Goal: Task Accomplishment & Management: Manage account settings

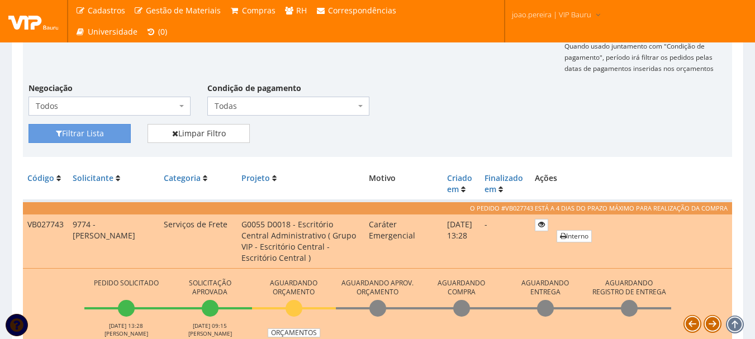
scroll to position [168, 0]
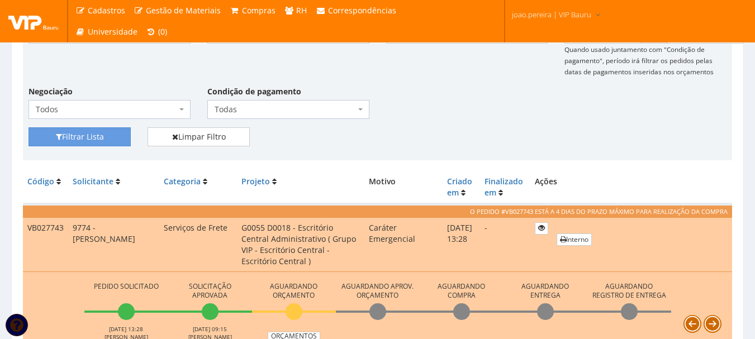
click at [453, 138] on div "Filtrar Lista Limpar Filtro" at bounding box center [377, 140] width 715 height 27
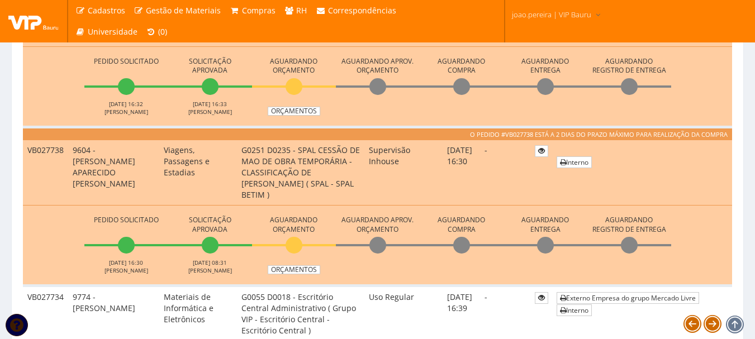
scroll to position [838, 0]
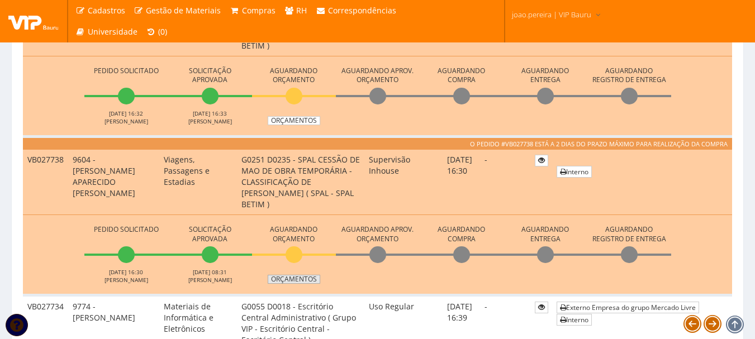
click at [291, 277] on link "Orçamentos" at bounding box center [294, 279] width 53 height 9
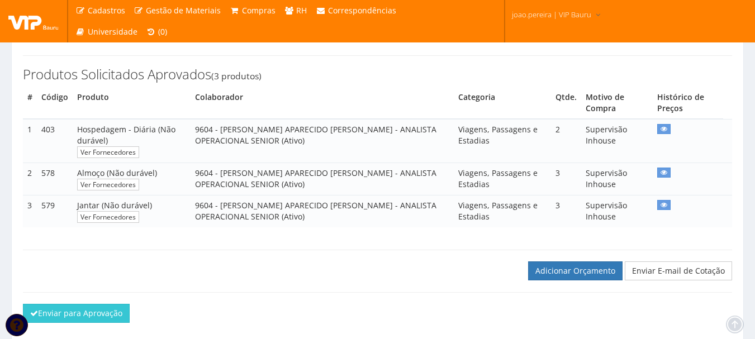
scroll to position [168, 0]
click at [616, 277] on link "Adicionar Orçamento" at bounding box center [575, 270] width 94 height 19
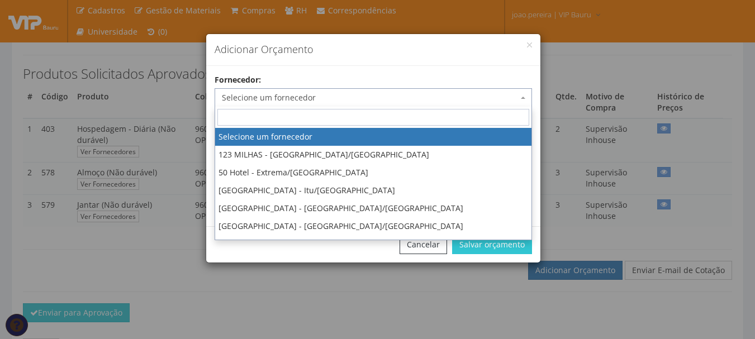
click at [365, 97] on span "Selecione um fornecedor" at bounding box center [370, 97] width 296 height 11
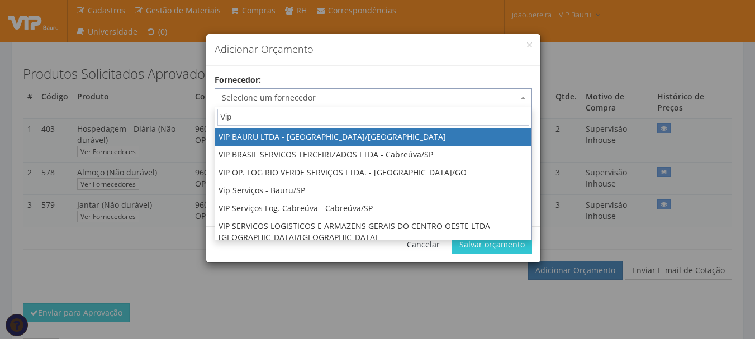
type input "Vip"
select select "532"
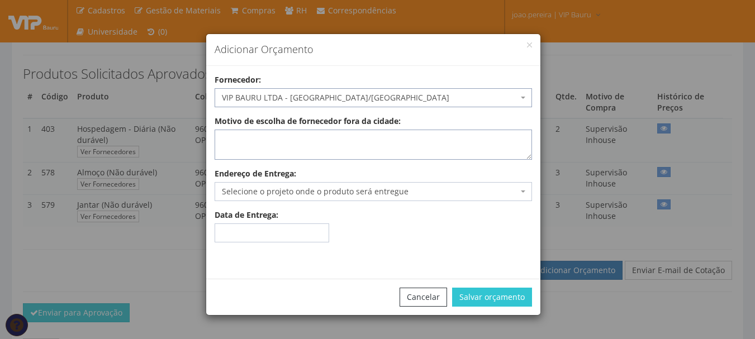
click at [273, 144] on textarea "Motivo de escolha de fornecedor fora da cidade:" at bounding box center [373, 145] width 317 height 30
type textarea "Adiantamento"
click at [290, 191] on span "Selecione o projeto onde o produto será entregue" at bounding box center [370, 191] width 296 height 11
click at [361, 190] on span "G0251 D0235 - SPAL CESSÃO DE MAO DE OBRA TEMPORÁRIA - CLASSIFICAÇÃO DE [PERSON_…" at bounding box center [370, 191] width 296 height 11
click at [384, 193] on span "G0042 D0999 - Escritório Central Administrativo ( Grupo VIP - Escritório Centra…" at bounding box center [370, 191] width 296 height 11
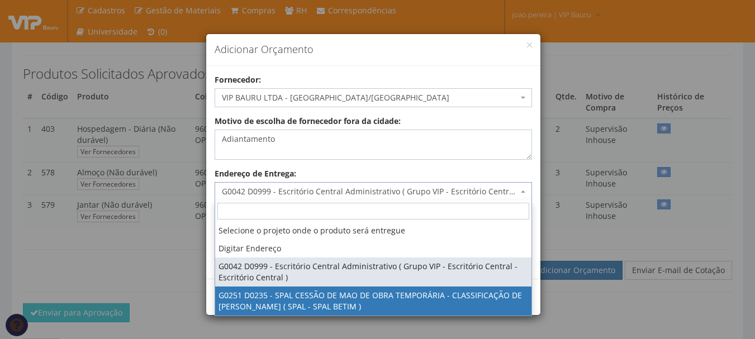
select select "251"
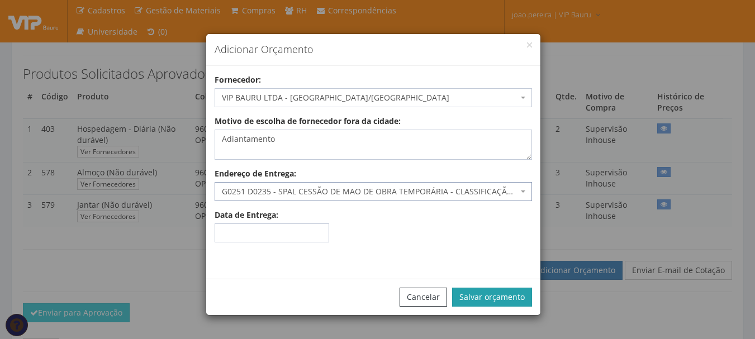
click at [510, 296] on button "Salvar orçamento" at bounding box center [492, 297] width 80 height 19
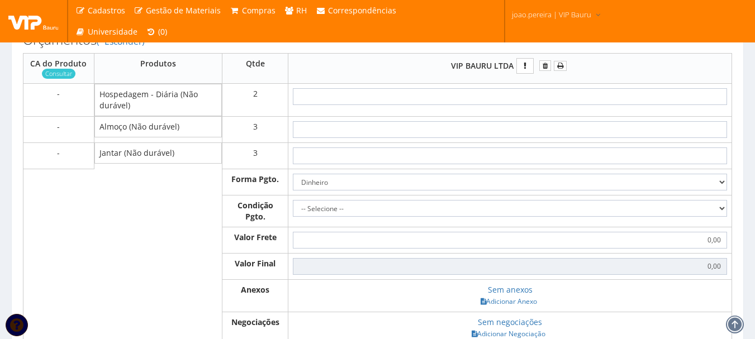
scroll to position [447, 0]
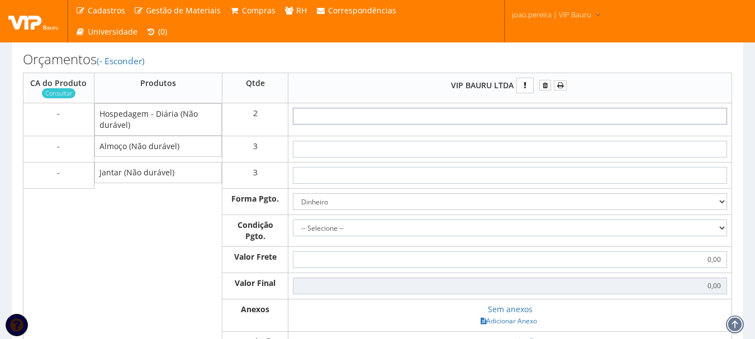
click at [543, 117] on input "text" at bounding box center [510, 116] width 434 height 17
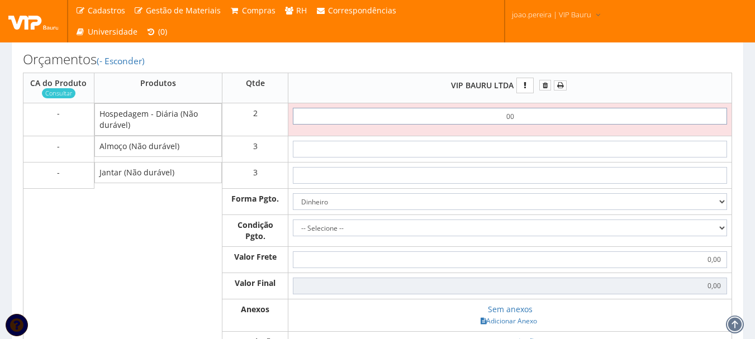
type input "0,01"
type input "0,02"
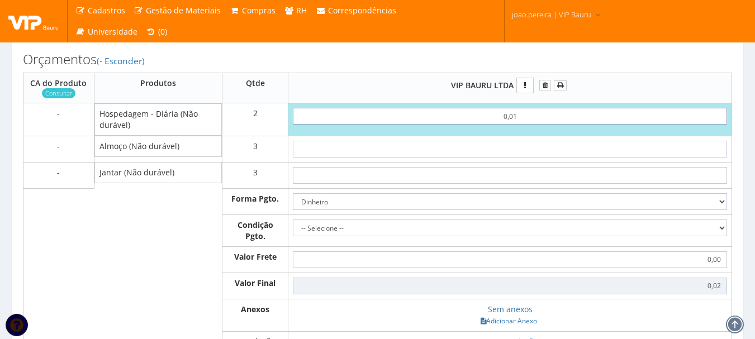
type input "0,01"
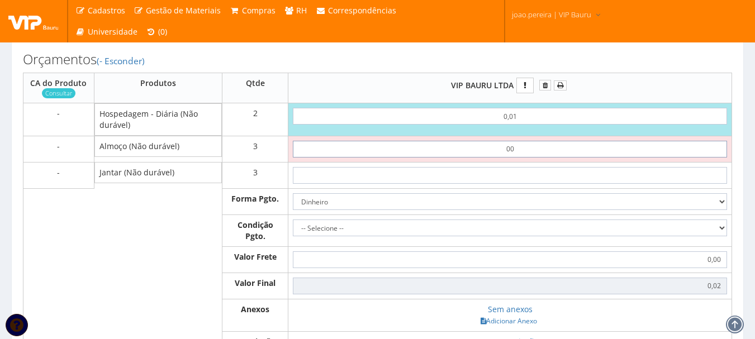
type input "0,01"
type input "0,05"
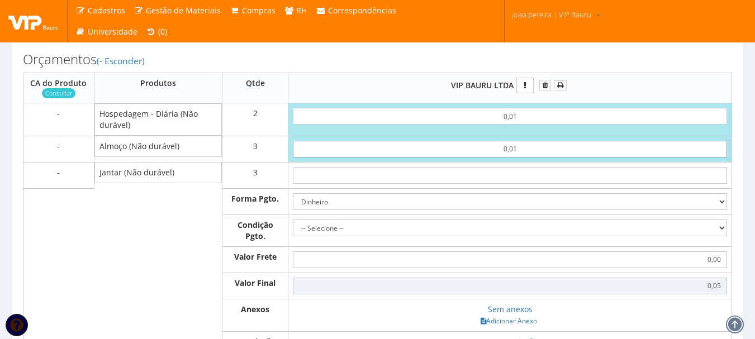
drag, startPoint x: 515, startPoint y: 148, endPoint x: 402, endPoint y: 158, distance: 112.8
click at [404, 156] on input "0,01" at bounding box center [510, 149] width 434 height 17
type input "4"
type input "12,02"
type input "40"
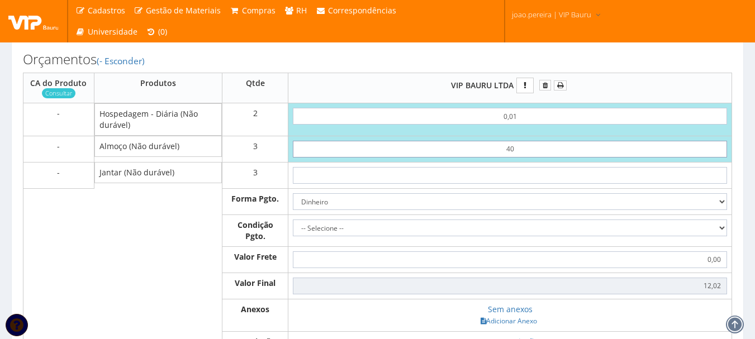
type input "120,02"
type input "4,00"
type input "12,02"
type input "40,00"
type input "120,02"
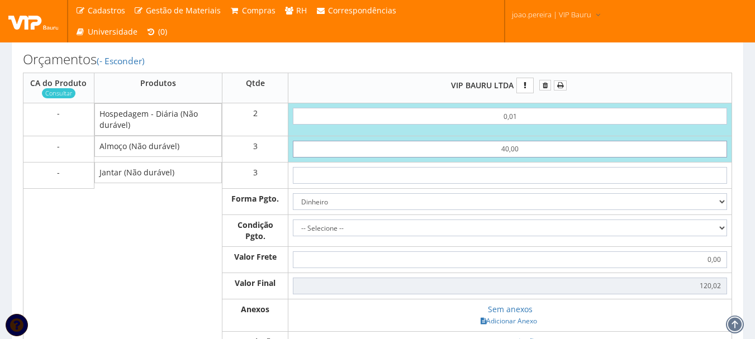
type input "40,00"
type input "4"
type input "132,02"
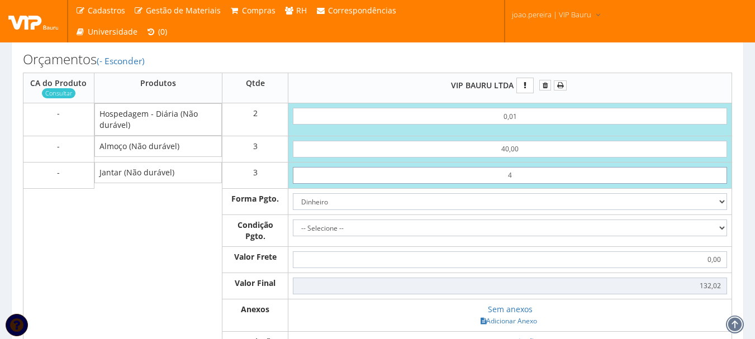
type input "40"
type input "240,02"
type input "4,00"
type input "132,02"
type input "40,00"
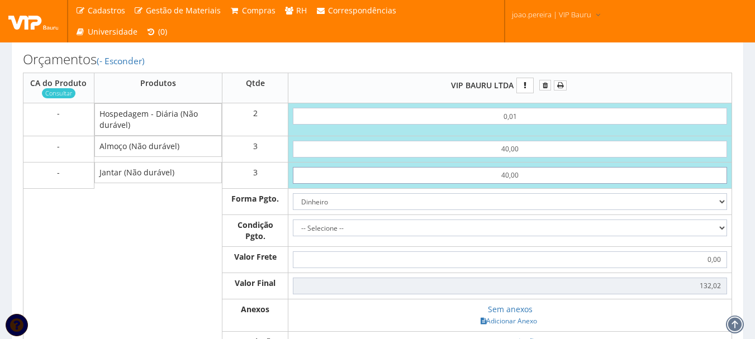
type input "240,02"
type input "40,00"
click at [726, 201] on select "Dinheiro Boleto Bancário Depósito Transferência Bancária Cartão de Crédito Cart…" at bounding box center [510, 201] width 434 height 17
click at [293, 193] on select "Dinheiro Boleto Bancário Depósito Transferência Bancária Cartão de Crédito Cart…" at bounding box center [510, 201] width 434 height 17
drag, startPoint x: 716, startPoint y: 224, endPoint x: 701, endPoint y: 231, distance: 16.7
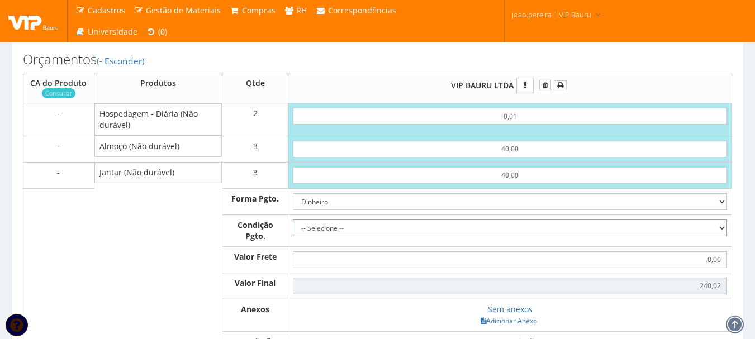
click at [716, 224] on select "-- Selecione -- À vista 7 dias 10 dias" at bounding box center [510, 228] width 434 height 17
select select "0"
click at [293, 220] on select "-- Selecione -- À vista 7 dias 10 dias" at bounding box center [510, 228] width 434 height 17
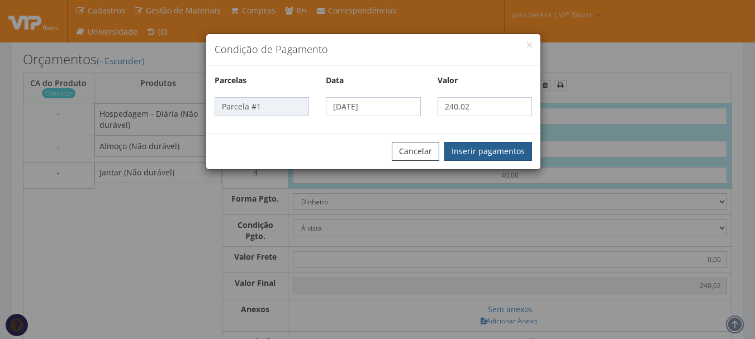
click at [480, 152] on button "Inserir pagamentos" at bounding box center [488, 151] width 88 height 19
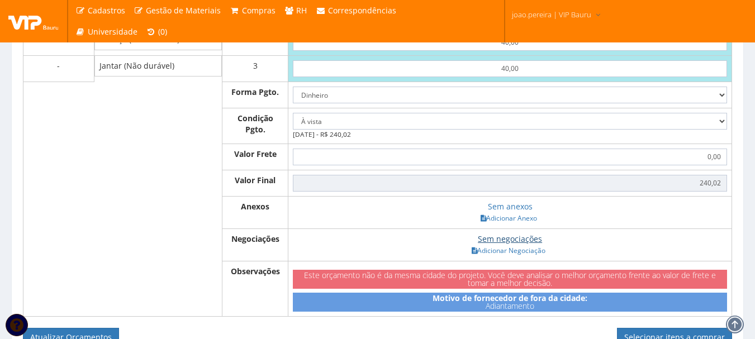
scroll to position [559, 0]
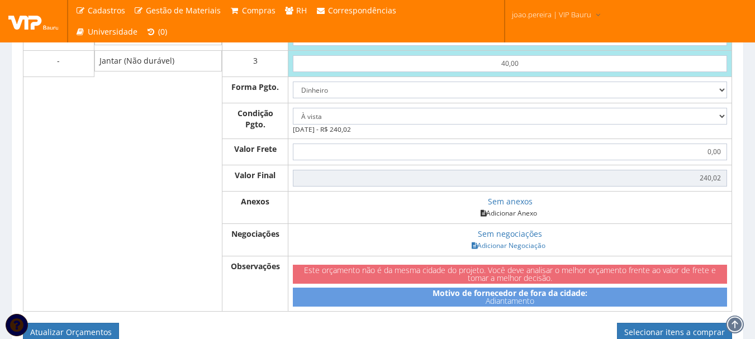
click at [514, 216] on link "Adicionar Anexo" at bounding box center [508, 213] width 63 height 12
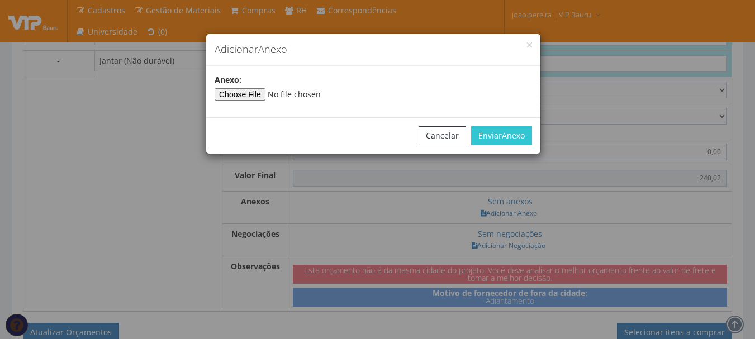
type input"] "C:\fakepath\ARCENCIO 23-09.docx"
click at [499, 132] on button "Enviar Anexo" at bounding box center [501, 135] width 61 height 19
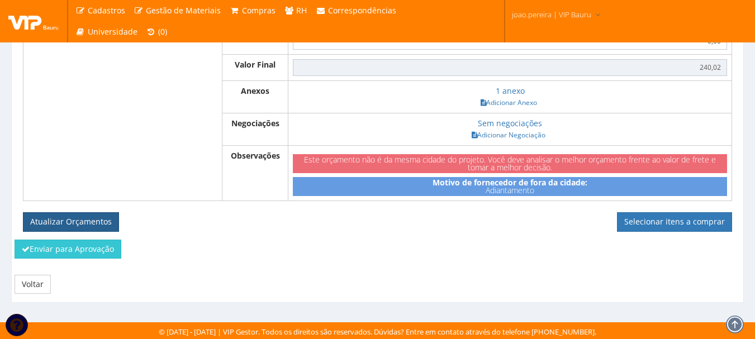
scroll to position [671, 0]
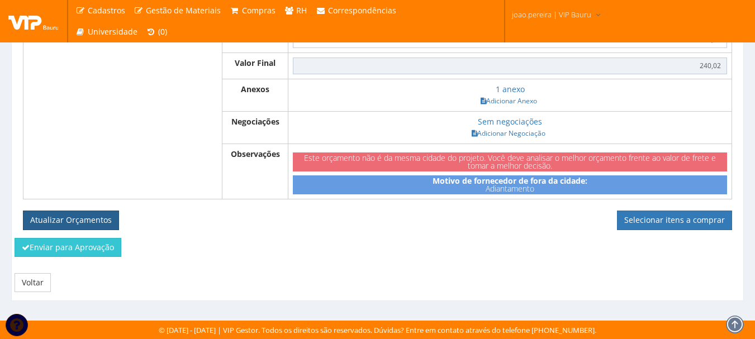
click at [69, 221] on button "Atualizar Orçamentos" at bounding box center [71, 220] width 96 height 19
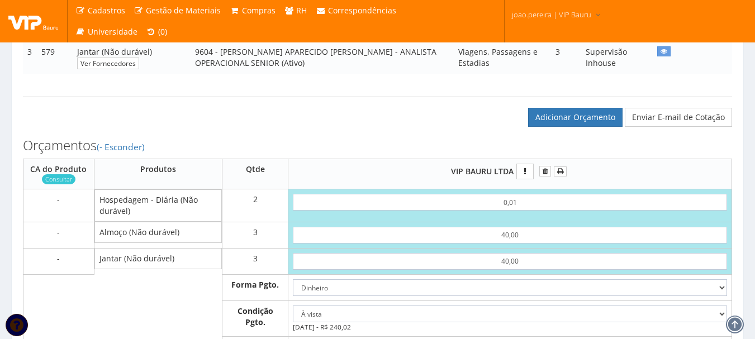
scroll to position [336, 0]
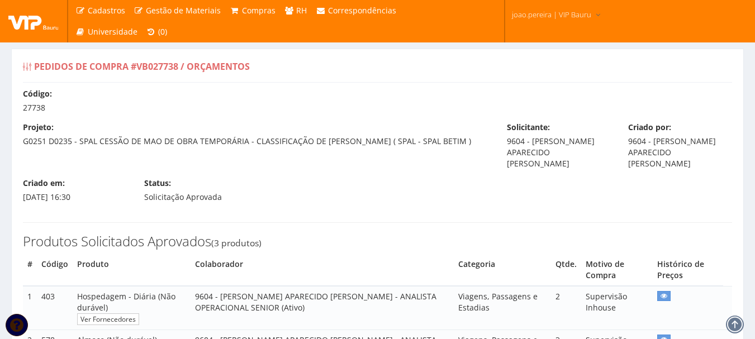
select select "0"
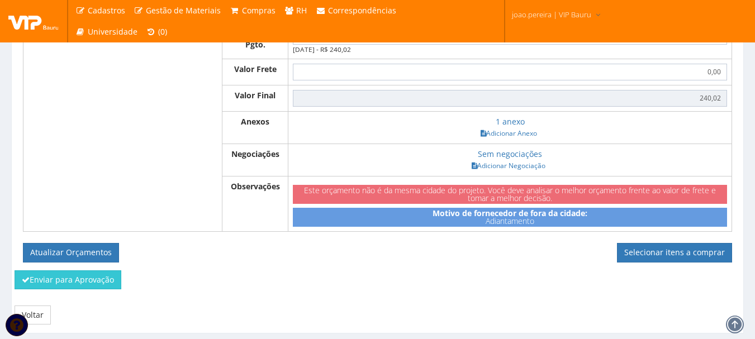
scroll to position [631, 0]
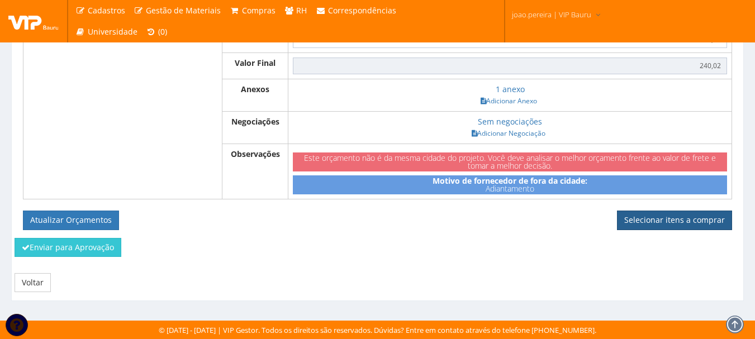
click at [696, 217] on link "Selecionar itens a comprar" at bounding box center [674, 220] width 115 height 19
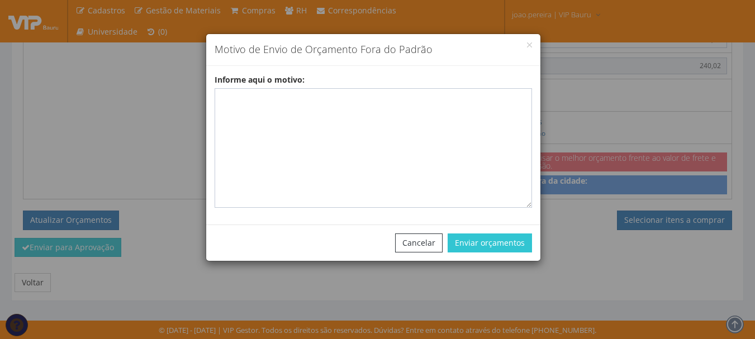
scroll to position [334, 0]
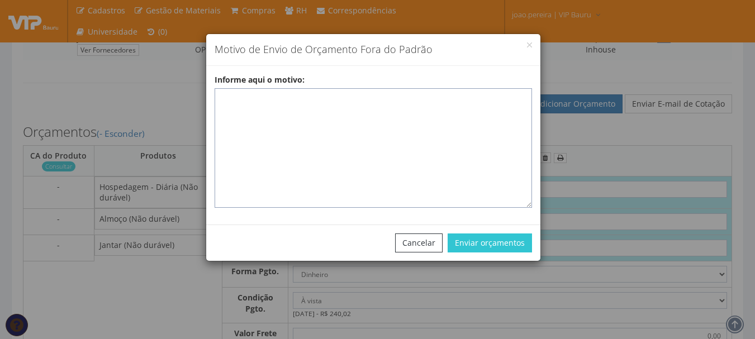
click at [253, 93] on textarea "Informe aqui o motivo:" at bounding box center [373, 148] width 317 height 120
paste textarea "ADIANTAMENTO DE VIAGENS - Pedido de compra para emissão de adiantamento para co…"
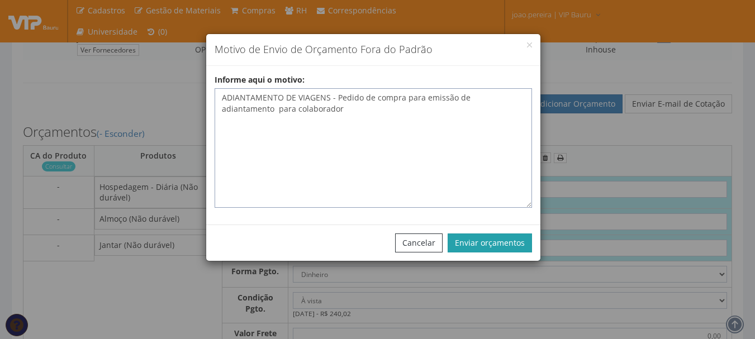
type textarea "ADIANTAMENTO DE VIAGENS - Pedido de compra para emissão de adiantamento para co…"
click at [518, 240] on button "Enviar orçamentos" at bounding box center [490, 243] width 84 height 19
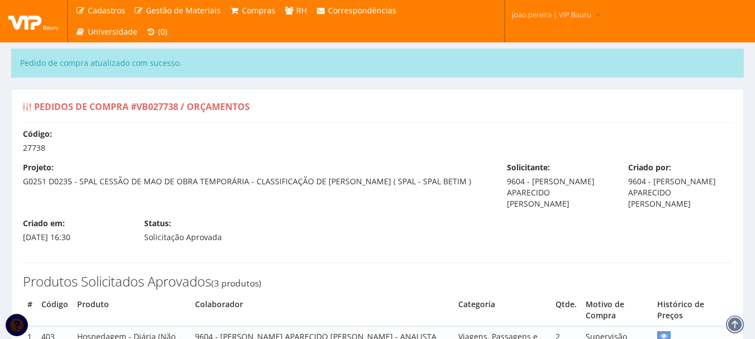
select select "0"
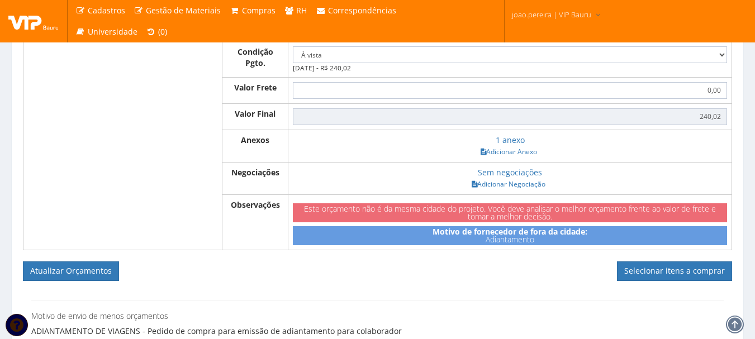
scroll to position [671, 0]
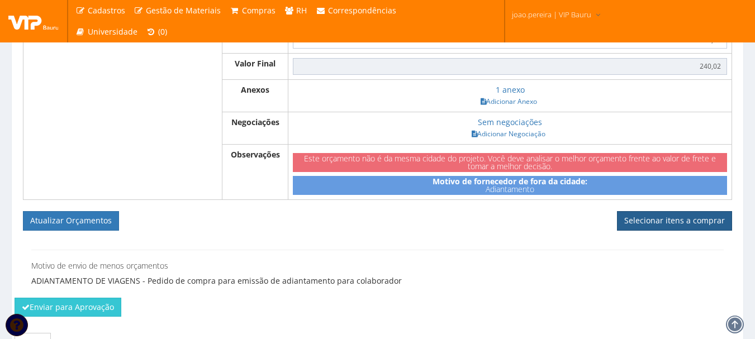
click at [684, 222] on link "Selecionar itens a comprar" at bounding box center [674, 220] width 115 height 19
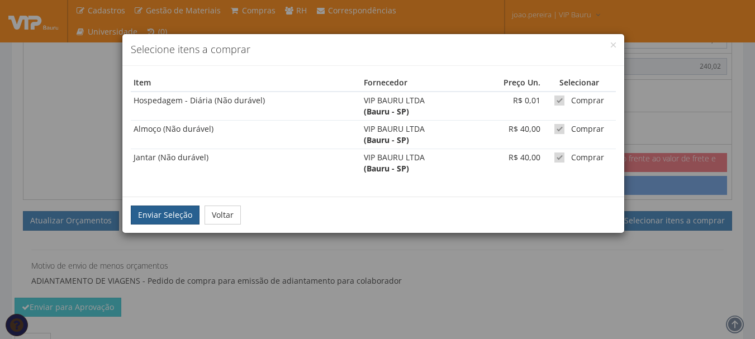
click at [159, 213] on button "Enviar Seleção" at bounding box center [165, 215] width 69 height 19
click at [158, 212] on button "Enviar Seleção" at bounding box center [165, 215] width 69 height 19
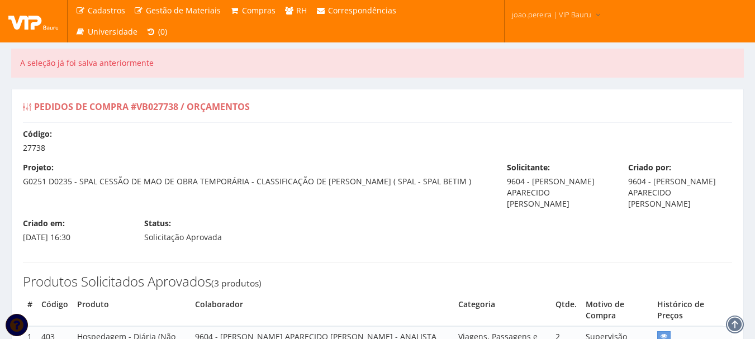
select select "0"
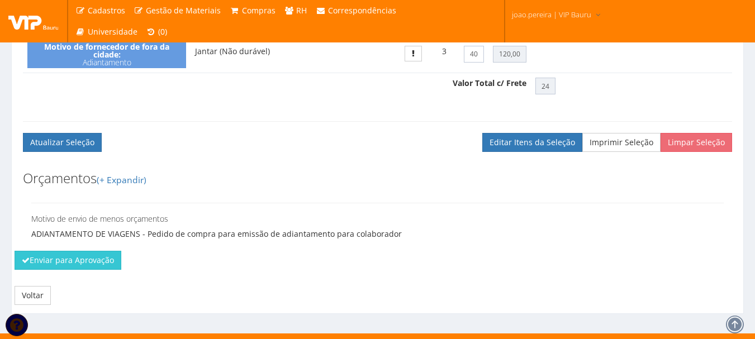
scroll to position [545, 0]
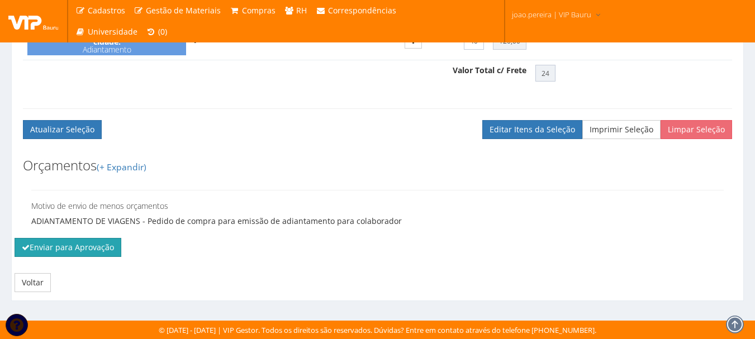
click at [65, 253] on button "Enviar para Aprovação" at bounding box center [68, 247] width 107 height 19
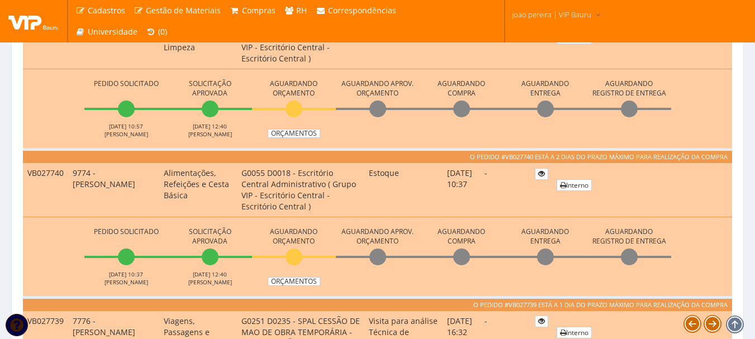
scroll to position [559, 0]
